Goal: Find specific page/section

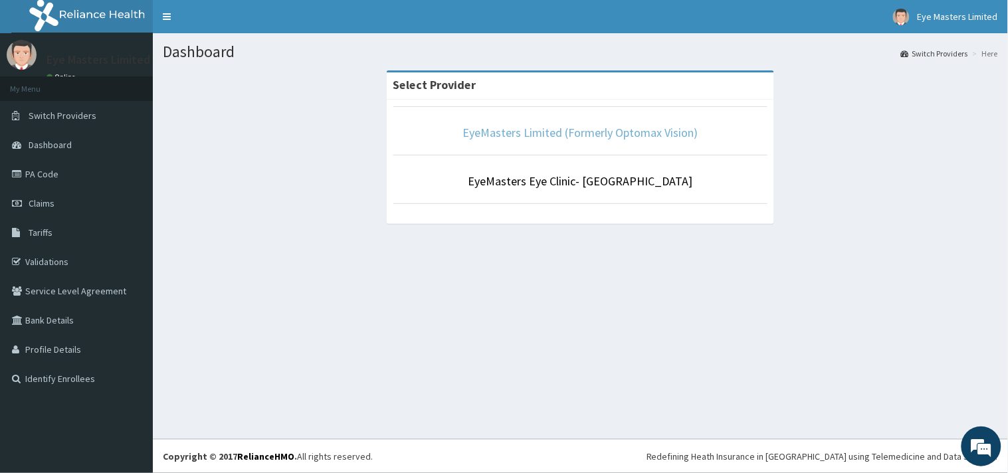
click at [513, 132] on link "EyeMasters Limited (Formerly Optomax Vision)" at bounding box center [580, 132] width 235 height 15
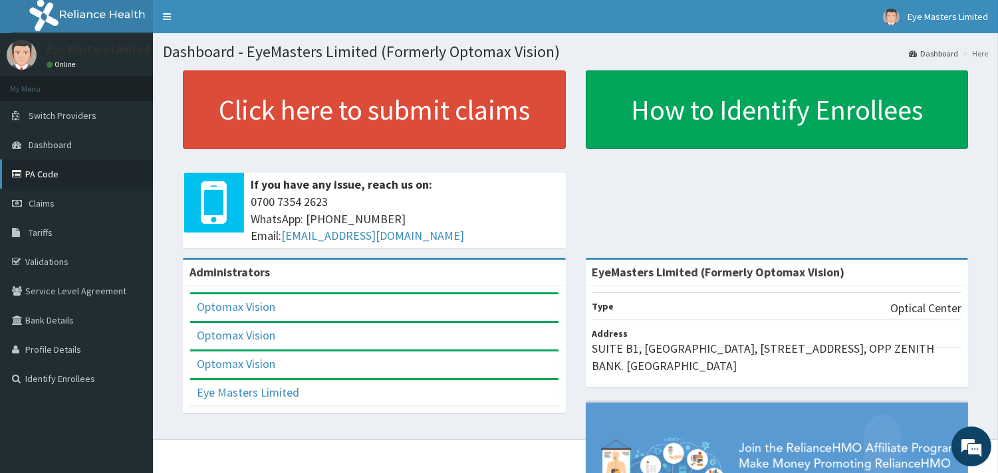
click at [52, 168] on link "PA Code" at bounding box center [76, 174] width 153 height 29
